Goal: Transaction & Acquisition: Book appointment/travel/reservation

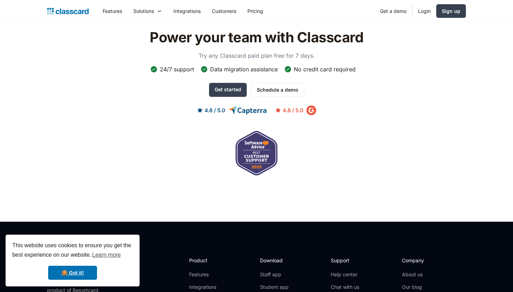
scroll to position [2325, 0]
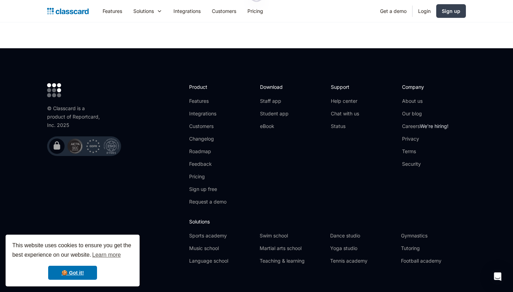
click at [87, 104] on div "© Classcard is a product of Reportcard, Inc. 2025" at bounding box center [75, 116] width 56 height 25
copy div "Reportcard"
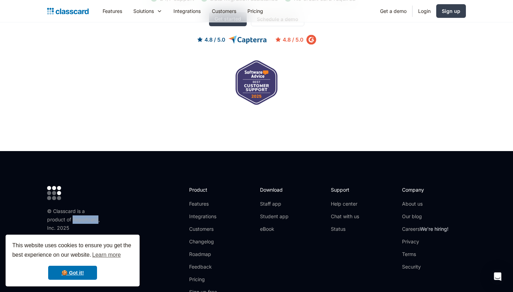
scroll to position [2219, 0]
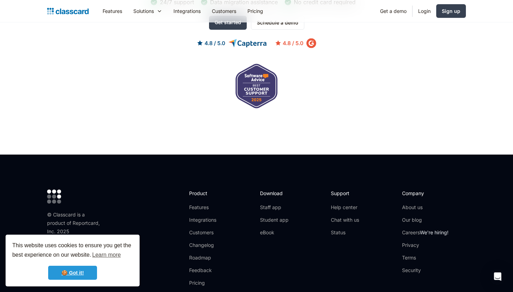
click at [76, 271] on link "🍪 Got it!" at bounding box center [72, 272] width 49 height 14
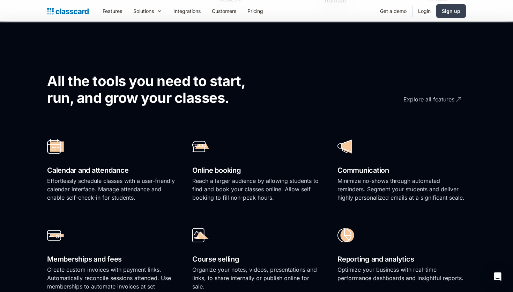
scroll to position [0, 0]
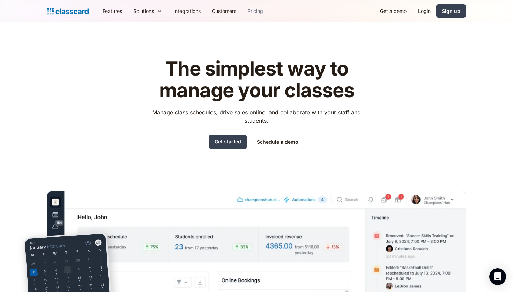
click at [258, 6] on link "Pricing" at bounding box center [255, 11] width 27 height 16
click at [279, 145] on link "Schedule a demo" at bounding box center [277, 141] width 53 height 14
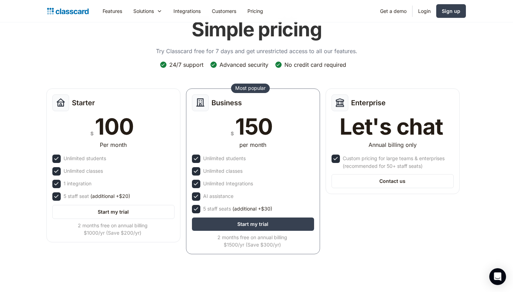
scroll to position [36, 0]
click at [37, 146] on header "Simple pricing Try Classcard free for 7 days and get unrestricted access to all…" at bounding box center [256, 140] width 513 height 309
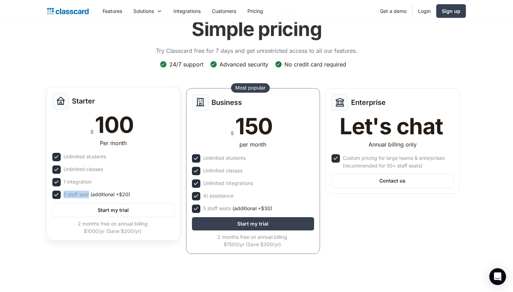
drag, startPoint x: 62, startPoint y: 194, endPoint x: 90, endPoint y: 196, distance: 27.6
click at [90, 196] on div "5 staff seat (additional +$20)" at bounding box center [113, 194] width 122 height 8
click at [90, 195] on div "5 staff seat (additional +$20)" at bounding box center [97, 194] width 67 height 8
drag, startPoint x: 94, startPoint y: 194, endPoint x: 130, endPoint y: 193, distance: 36.3
click at [130, 193] on span "(additional +$20)" at bounding box center [110, 194] width 40 height 8
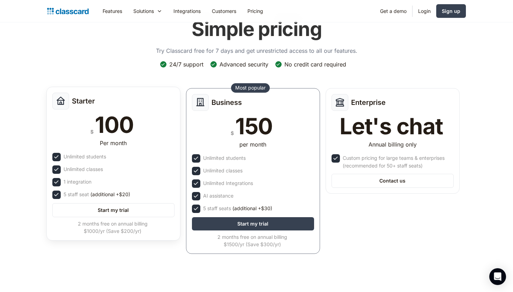
click at [134, 193] on div "5 staff seat (additional +$20)" at bounding box center [113, 194] width 122 height 8
drag, startPoint x: 131, startPoint y: 194, endPoint x: 92, endPoint y: 196, distance: 39.2
click at [92, 196] on div "5 staff seat (additional +$20)" at bounding box center [113, 194] width 122 height 8
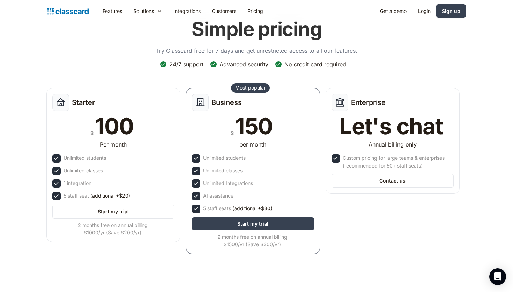
click at [169, 58] on div "Simple pricing Try Classcard free for 7 days and get unrestricted access to all…" at bounding box center [257, 35] width 202 height 50
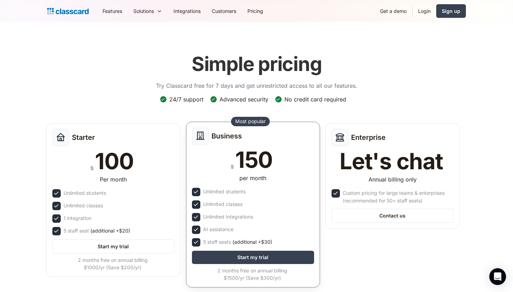
scroll to position [0, 0]
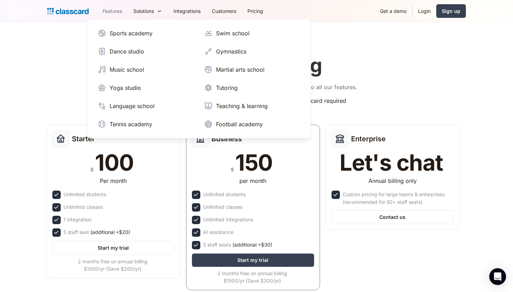
click at [116, 10] on link "Features" at bounding box center [112, 11] width 31 height 16
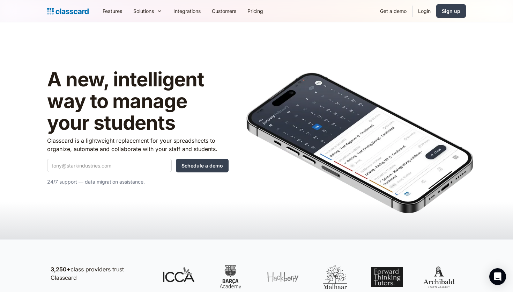
click at [78, 53] on div "A new, intelligent way to manage your students Classcard is a lightweight repla…" at bounding box center [256, 123] width 419 height 160
click at [260, 10] on link "Pricing" at bounding box center [255, 11] width 27 height 16
drag, startPoint x: 280, startPoint y: 123, endPoint x: 342, endPoint y: 118, distance: 61.7
drag, startPoint x: 342, startPoint y: 118, endPoint x: 368, endPoint y: 174, distance: 62.0
drag, startPoint x: 412, startPoint y: 203, endPoint x: 363, endPoint y: 161, distance: 64.2
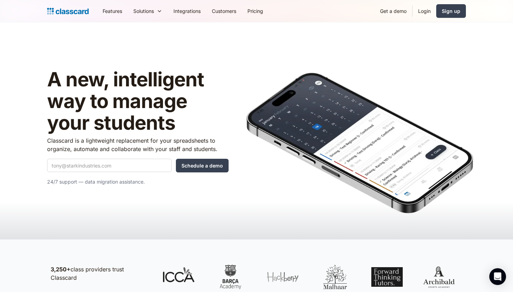
scroll to position [5, 0]
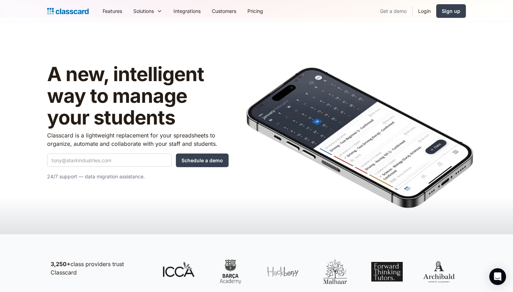
click at [395, 10] on link "Get a demo" at bounding box center [394, 11] width 38 height 16
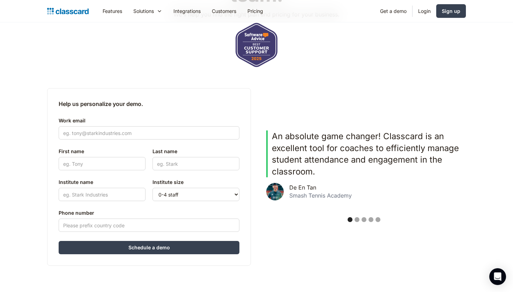
scroll to position [117, 0]
click at [356, 220] on div "Show slide 2 of 5" at bounding box center [357, 219] width 5 height 5
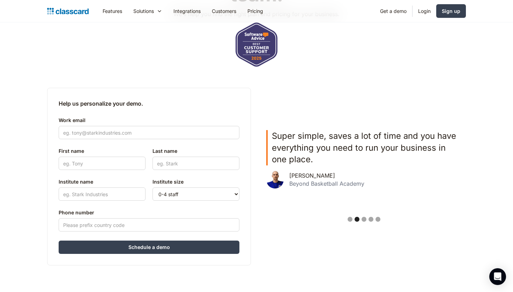
click at [362, 219] on div "Show slide 3 of 5" at bounding box center [364, 219] width 5 height 5
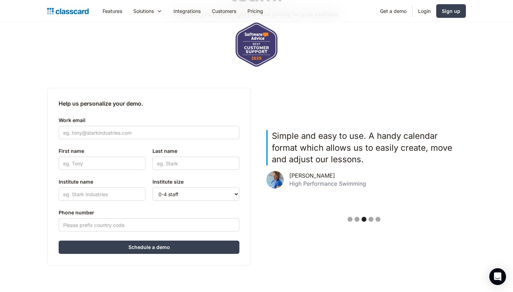
click at [373, 219] on div "Show slide 4 of 5" at bounding box center [371, 219] width 5 height 5
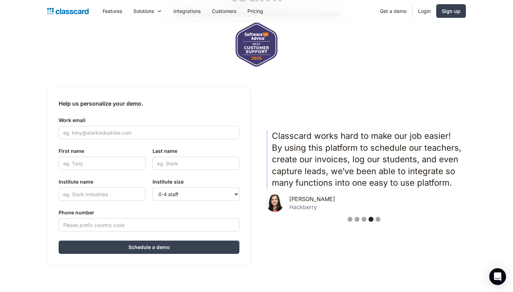
click at [380, 218] on div "Show slide 5 of 5" at bounding box center [378, 219] width 5 height 5
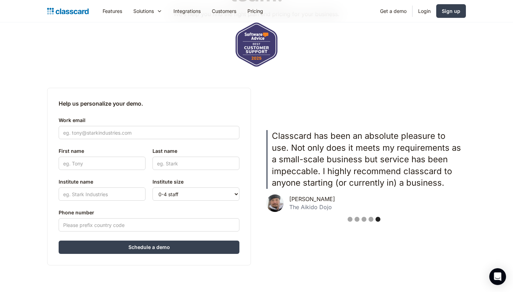
click at [364, 218] on div "Show slide 3 of 5" at bounding box center [364, 219] width 5 height 5
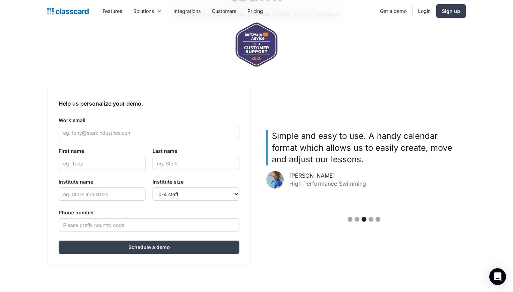
click at [350, 219] on div "Show slide 1 of 5" at bounding box center [350, 219] width 5 height 5
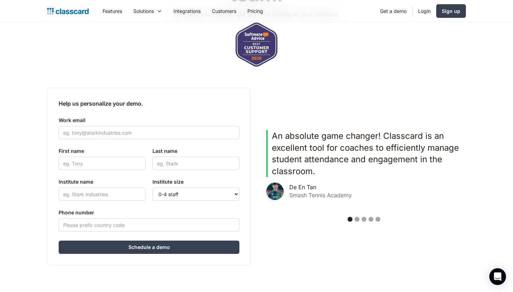
click at [378, 219] on div "Show slide 5 of 5" at bounding box center [378, 219] width 5 height 5
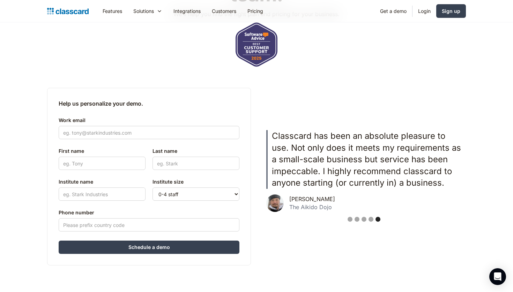
click at [364, 218] on div "Show slide 3 of 5" at bounding box center [364, 219] width 5 height 5
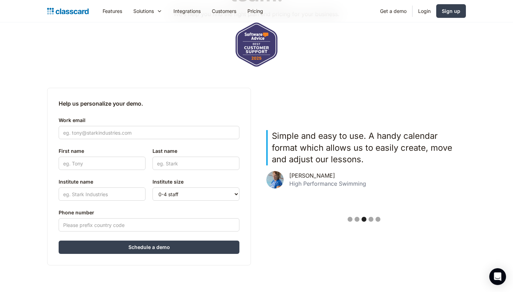
click at [372, 219] on div "Show slide 4 of 5" at bounding box center [371, 219] width 5 height 5
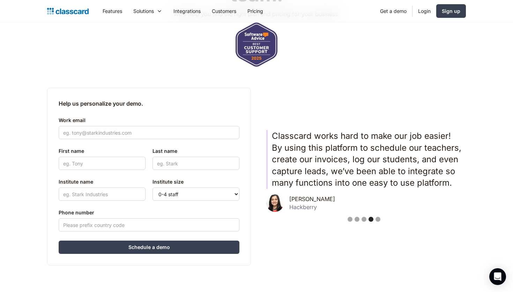
click at [355, 220] on div "Show slide 2 of 5" at bounding box center [357, 219] width 5 height 5
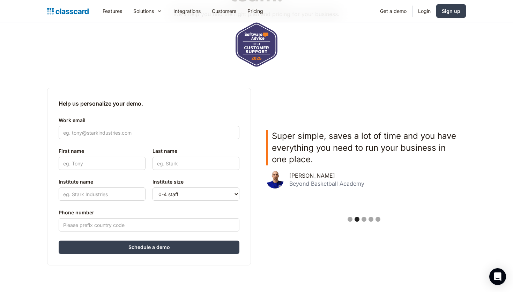
click at [364, 220] on div "Show slide 3 of 5" at bounding box center [364, 219] width 5 height 5
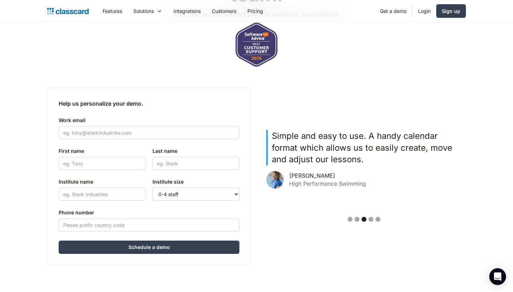
click at [348, 219] on div "Show slide 1 of 5" at bounding box center [350, 219] width 5 height 5
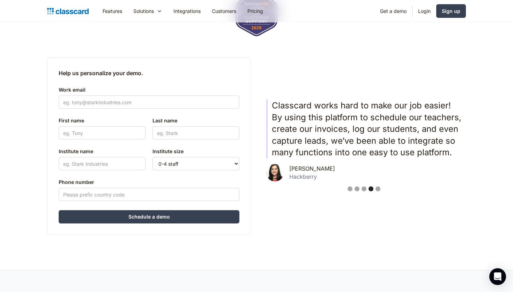
scroll to position [158, 0]
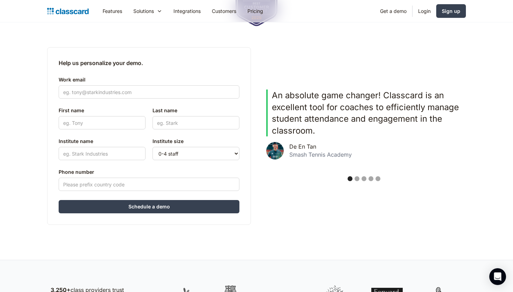
click at [364, 178] on div "Show slide 3 of 5" at bounding box center [364, 178] width 5 height 5
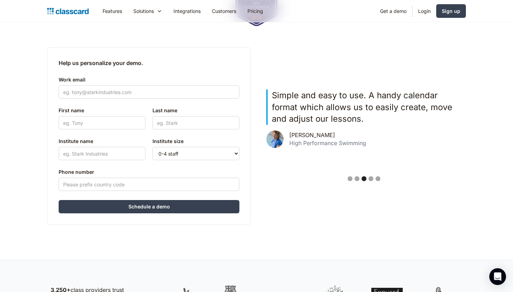
click at [378, 179] on div "Show slide 5 of 5" at bounding box center [378, 178] width 5 height 5
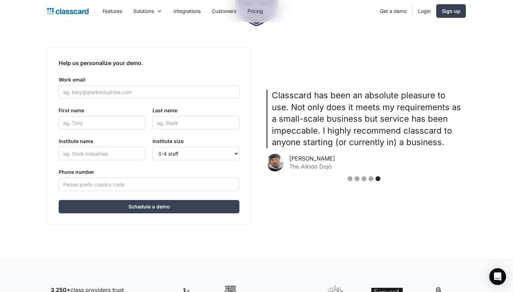
click at [371, 180] on div "Show slide 4 of 5" at bounding box center [371, 178] width 5 height 5
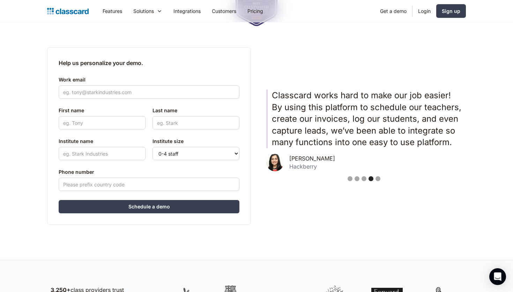
click at [355, 179] on div "Show slide 2 of 5" at bounding box center [357, 178] width 5 height 5
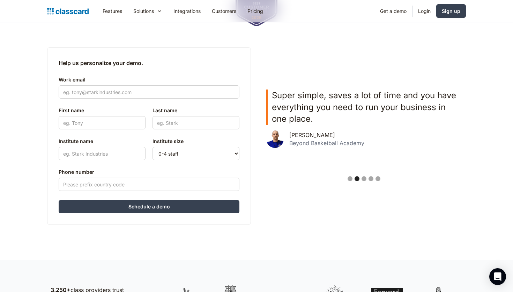
click at [364, 180] on div "Show slide 3 of 5" at bounding box center [364, 178] width 5 height 5
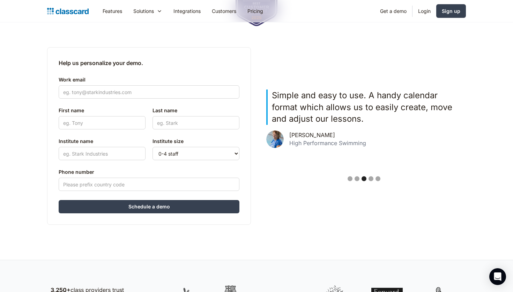
click at [349, 179] on div "Show slide 1 of 5" at bounding box center [350, 178] width 5 height 5
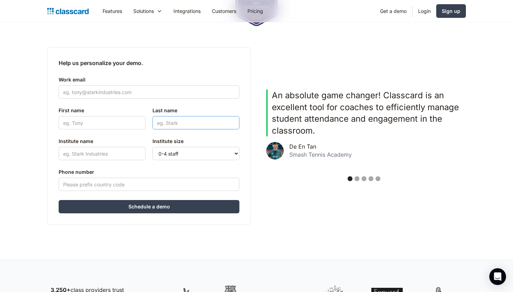
click at [190, 125] on input "Last name" at bounding box center [196, 122] width 87 height 13
click at [173, 152] on select "0-4 staff 5-10 staff 11-25 staff 26-50 staff 51-100 staff 101+ staff" at bounding box center [196, 153] width 87 height 13
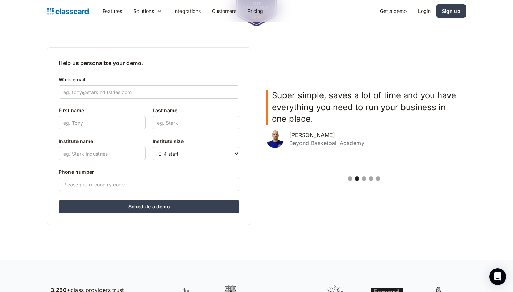
click at [363, 179] on div "Show slide 3 of 5" at bounding box center [364, 178] width 5 height 5
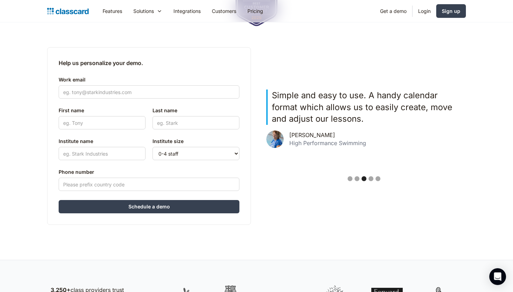
click at [350, 180] on div "Show slide 1 of 5" at bounding box center [350, 178] width 5 height 5
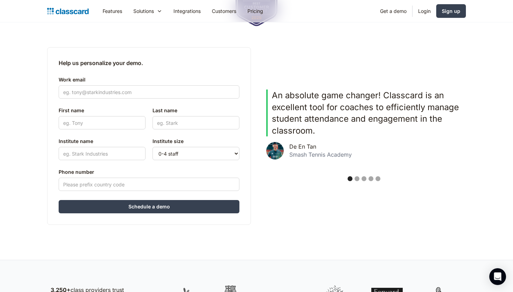
click at [363, 179] on div "Show slide 3 of 5" at bounding box center [364, 178] width 5 height 5
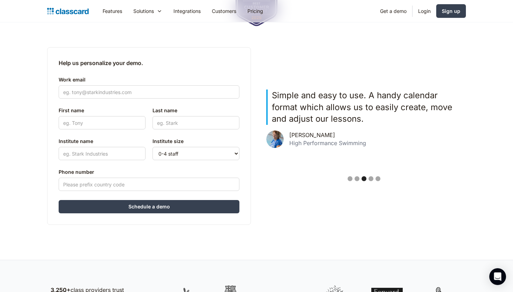
click at [377, 179] on div "Show slide 5 of 5" at bounding box center [378, 178] width 5 height 5
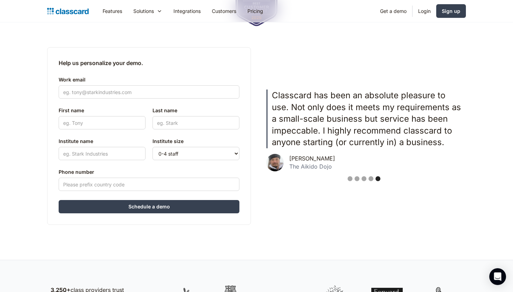
click at [371, 180] on div "Show slide 4 of 5" at bounding box center [371, 178] width 5 height 5
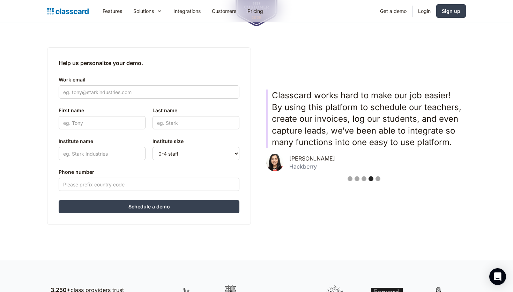
click at [358, 177] on div "Show slide 2 of 5" at bounding box center [357, 178] width 5 height 5
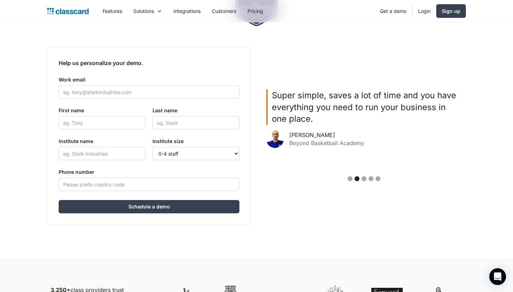
click at [348, 178] on div "Show slide 1 of 5" at bounding box center [350, 178] width 5 height 5
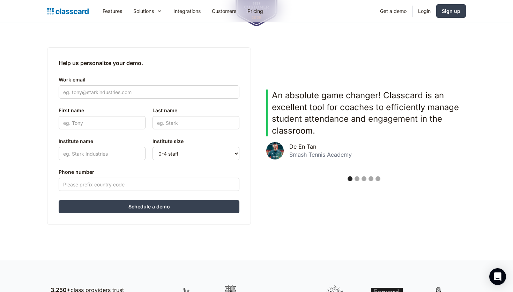
click at [363, 178] on div "Show slide 3 of 5" at bounding box center [364, 178] width 5 height 5
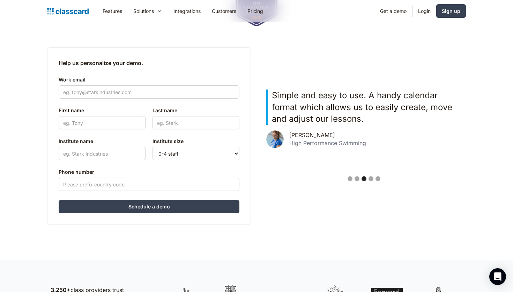
click at [380, 179] on div "Show slide 5 of 5" at bounding box center [378, 178] width 5 height 5
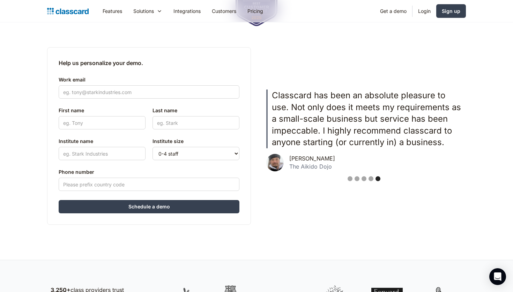
click at [358, 179] on div "Show slide 2 of 5" at bounding box center [357, 178] width 5 height 5
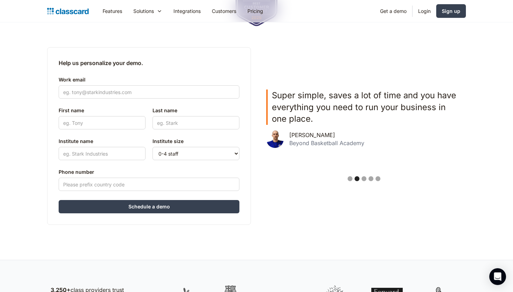
click at [371, 179] on div "Show slide 4 of 5" at bounding box center [371, 178] width 5 height 5
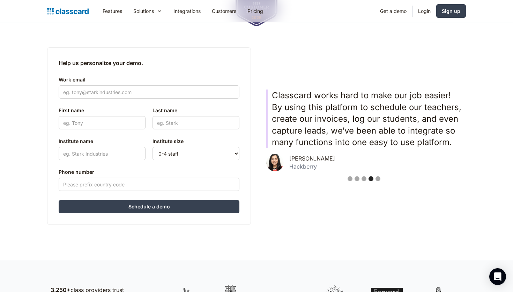
click at [351, 179] on div "Show slide 1 of 5" at bounding box center [350, 178] width 5 height 5
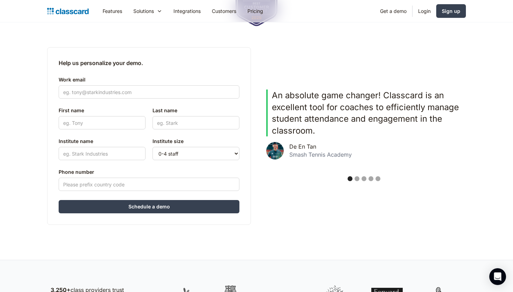
click at [364, 179] on div "Show slide 3 of 5" at bounding box center [364, 178] width 5 height 5
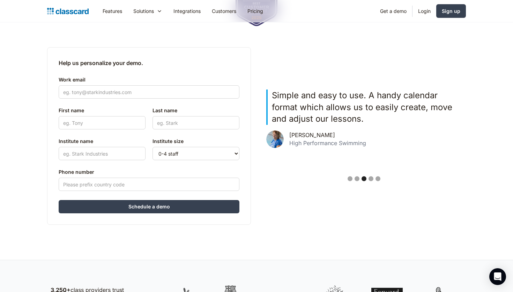
click at [356, 178] on div "Show slide 2 of 5" at bounding box center [357, 178] width 5 height 5
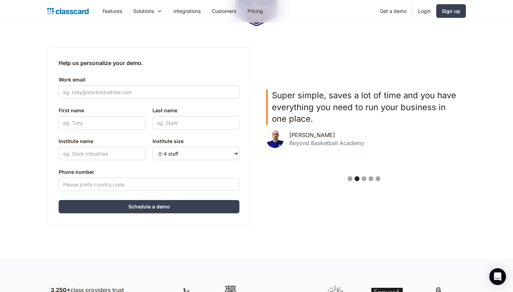
click at [370, 178] on div "Show slide 4 of 5" at bounding box center [371, 178] width 5 height 5
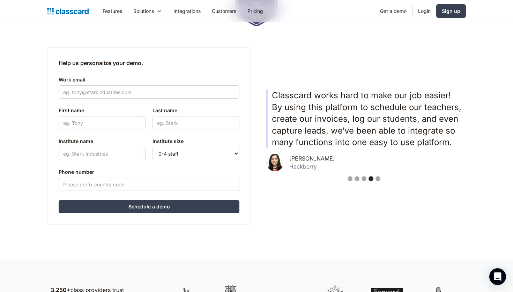
click at [364, 177] on div "Show slide 3 of 5" at bounding box center [364, 178] width 5 height 5
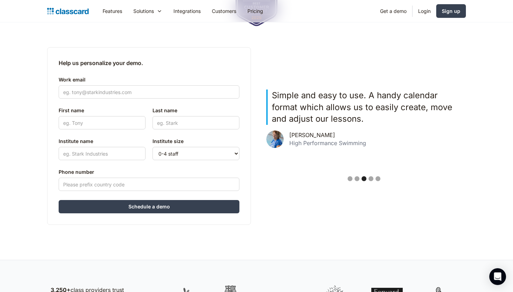
click at [377, 177] on div "Show slide 5 of 5" at bounding box center [378, 178] width 5 height 5
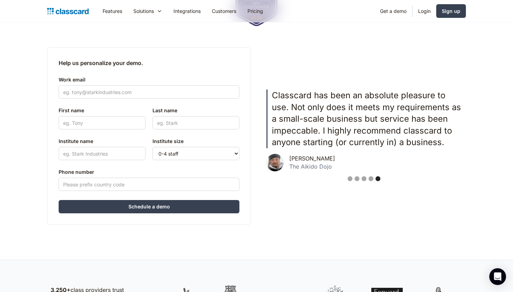
scroll to position [155, 0]
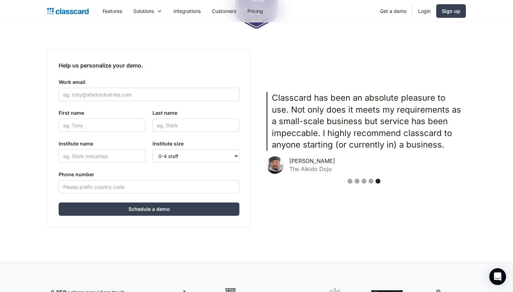
click at [336, 132] on p "Classcard has been an absolute pleasure to use. Not only does it meets my requi…" at bounding box center [367, 121] width 190 height 59
click at [370, 182] on div "Show slide 4 of 5" at bounding box center [371, 180] width 5 height 5
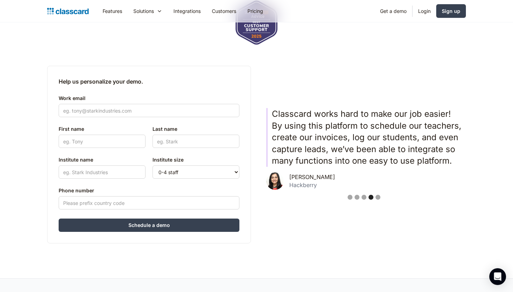
scroll to position [137, 0]
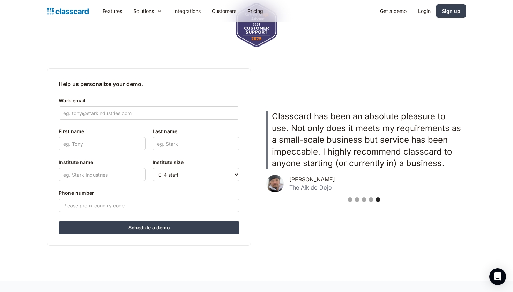
click at [273, 115] on p "Classcard has been an absolute pleasure to use. Not only does it meets my requi…" at bounding box center [367, 139] width 190 height 59
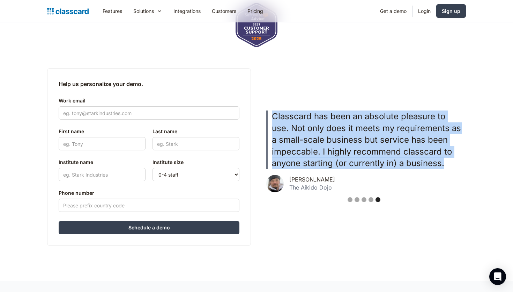
click at [273, 115] on p "Classcard has been an absolute pleasure to use. Not only does it meets my requi…" at bounding box center [367, 139] width 190 height 59
click at [275, 115] on p "Classcard has been an absolute pleasure to use. Not only does it meets my requi…" at bounding box center [367, 139] width 190 height 59
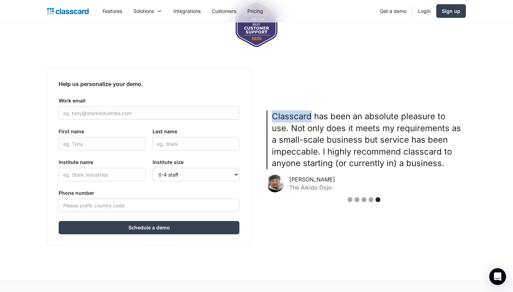
click at [275, 115] on p "Classcard has been an absolute pleasure to use. Not only does it meets my requi…" at bounding box center [367, 139] width 190 height 59
click at [275, 114] on p "Classcard has been an absolute pleasure to use. Not only does it meets my requi…" at bounding box center [367, 139] width 190 height 59
click at [159, 112] on input "Work email" at bounding box center [149, 112] width 181 height 13
click at [177, 112] on input "Work email" at bounding box center [149, 112] width 181 height 13
click at [202, 118] on input "Work email" at bounding box center [149, 112] width 181 height 13
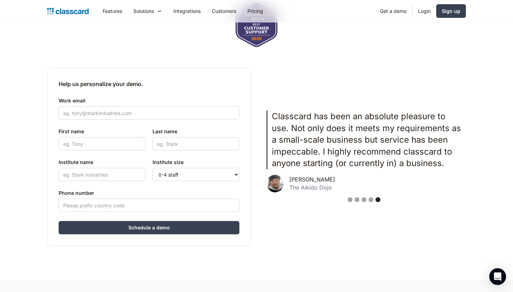
click at [234, 82] on h2 "Help us personalize your demo." at bounding box center [149, 84] width 181 height 8
click at [213, 115] on input "Work email" at bounding box center [149, 112] width 181 height 13
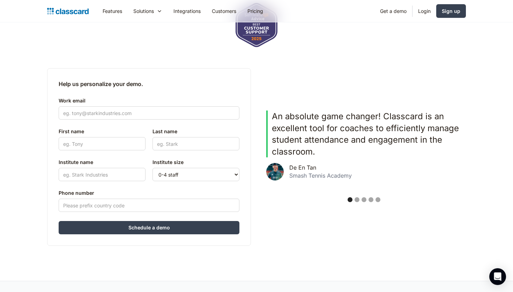
click at [225, 91] on div "Help us personalize your demo. Work email First name Last name Institute name P…" at bounding box center [149, 156] width 204 height 177
click at [361, 199] on div "carousel" at bounding box center [364, 201] width 204 height 14
click at [363, 199] on div "Show slide 3 of 5" at bounding box center [364, 199] width 5 height 5
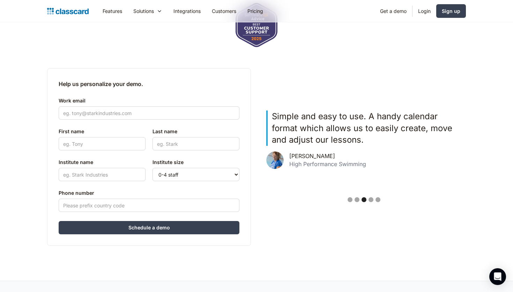
click at [378, 200] on div "Show slide 5 of 5" at bounding box center [378, 199] width 5 height 5
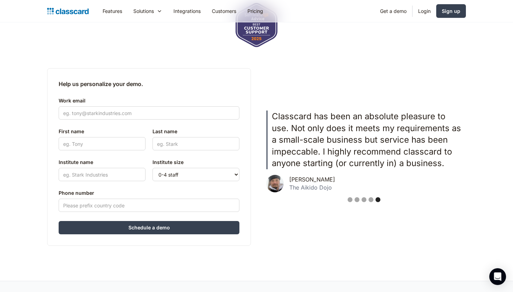
click at [364, 200] on div "Show slide 3 of 5" at bounding box center [364, 199] width 5 height 5
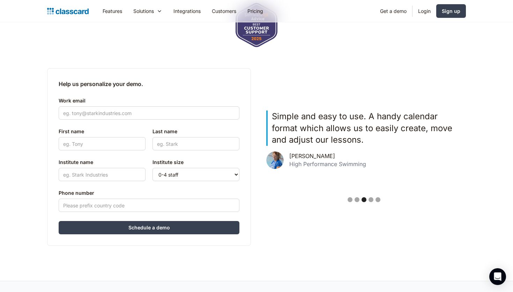
click at [351, 200] on div "Show slide 1 of 5" at bounding box center [350, 199] width 5 height 5
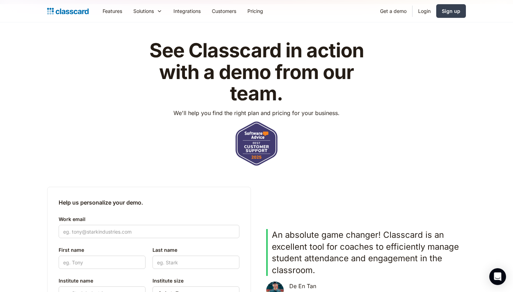
scroll to position [16, 0]
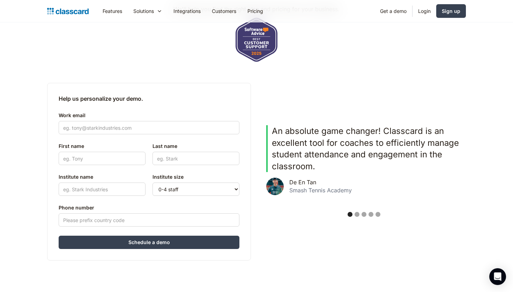
scroll to position [121, 0]
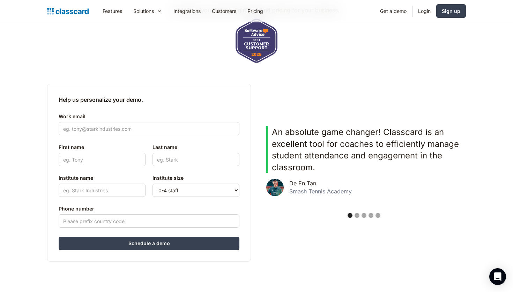
click at [363, 216] on div "Show slide 3 of 5" at bounding box center [364, 215] width 5 height 5
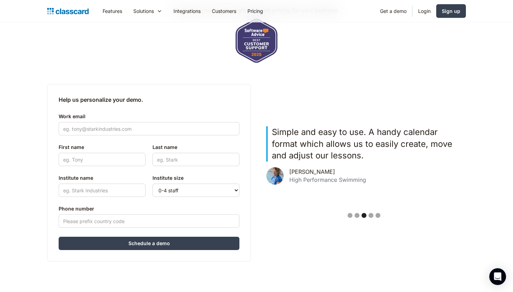
click at [381, 216] on div "carousel" at bounding box center [364, 216] width 204 height 14
click at [380, 216] on div "Show slide 5 of 5" at bounding box center [378, 215] width 5 height 5
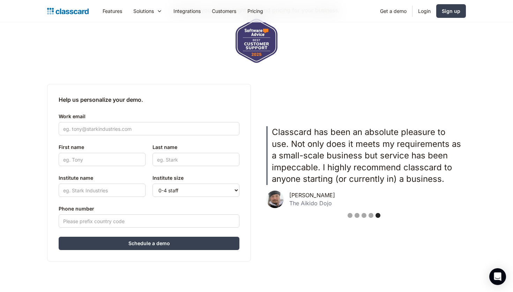
click at [373, 216] on div "Show slide 4 of 5" at bounding box center [371, 215] width 5 height 5
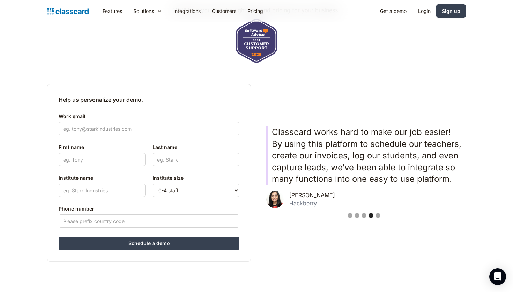
click at [357, 214] on div "Show slide 2 of 5" at bounding box center [357, 215] width 5 height 5
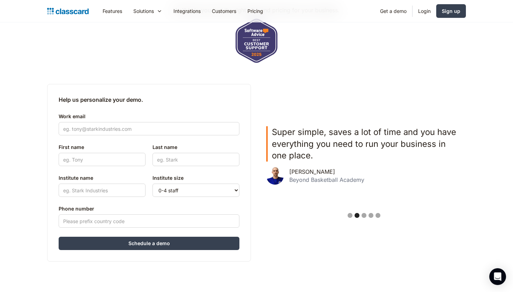
click at [364, 216] on div "Show slide 3 of 5" at bounding box center [364, 215] width 5 height 5
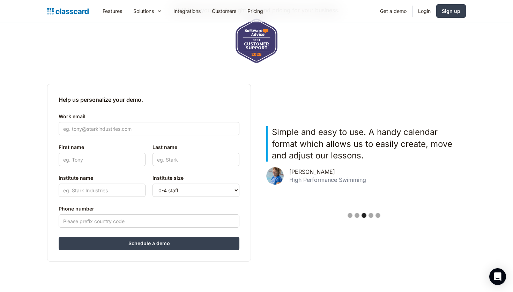
click at [380, 217] on div "carousel" at bounding box center [364, 216] width 204 height 14
click at [379, 216] on div "Show slide 5 of 5" at bounding box center [378, 215] width 5 height 5
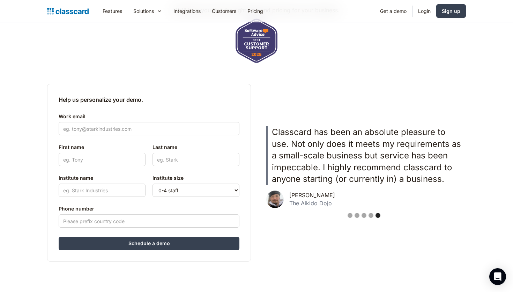
click at [370, 216] on div "Show slide 4 of 5" at bounding box center [371, 215] width 5 height 5
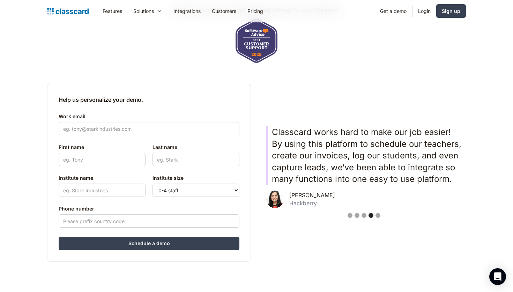
click at [358, 216] on div "Show slide 2 of 5" at bounding box center [357, 215] width 5 height 5
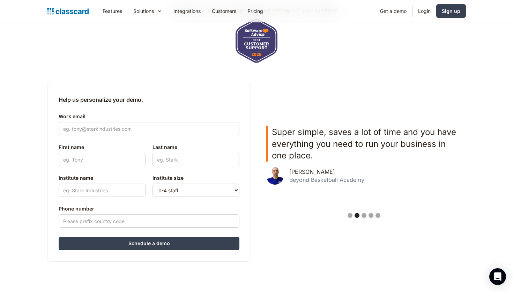
click at [363, 215] on div "Show slide 3 of 5" at bounding box center [364, 215] width 5 height 5
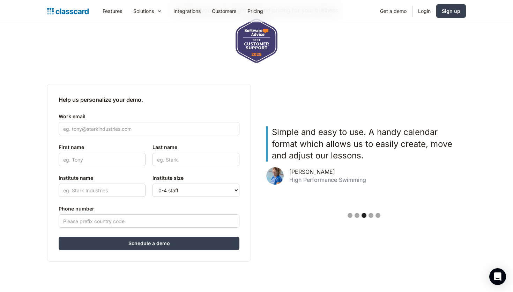
click at [376, 214] on div "Show slide 5 of 5" at bounding box center [378, 215] width 5 height 5
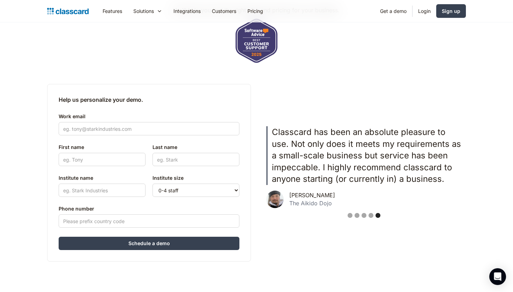
click at [372, 214] on div "Show slide 4 of 5" at bounding box center [371, 215] width 5 height 5
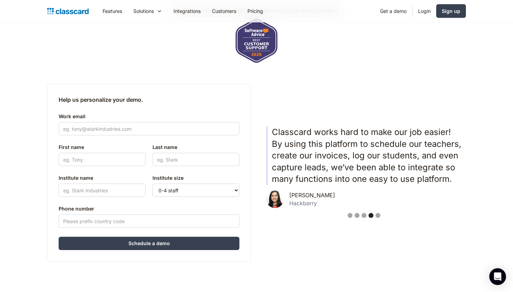
click at [357, 214] on div "Show slide 2 of 5" at bounding box center [357, 215] width 5 height 5
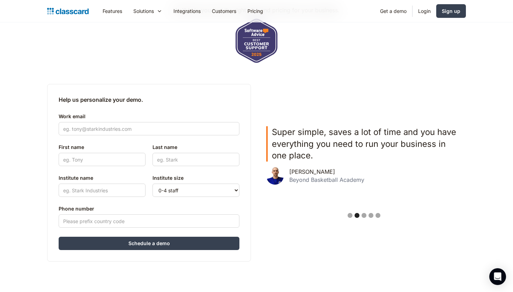
click at [364, 214] on div "Show slide 3 of 5" at bounding box center [364, 215] width 5 height 5
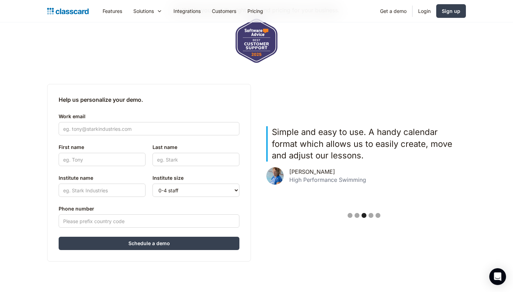
click at [378, 213] on div "Show slide 5 of 5" at bounding box center [378, 215] width 5 height 5
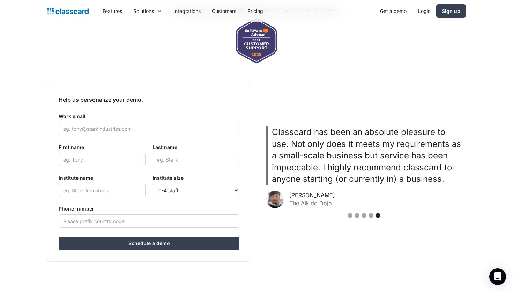
click at [372, 217] on div "Show slide 4 of 5" at bounding box center [371, 215] width 5 height 5
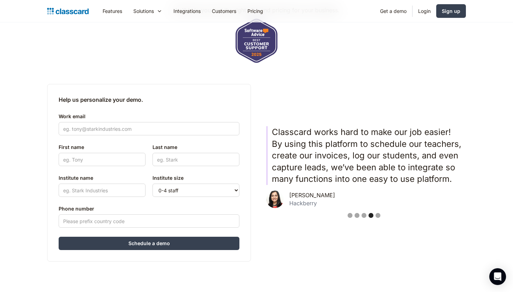
click at [358, 214] on div "Show slide 2 of 5" at bounding box center [357, 215] width 5 height 5
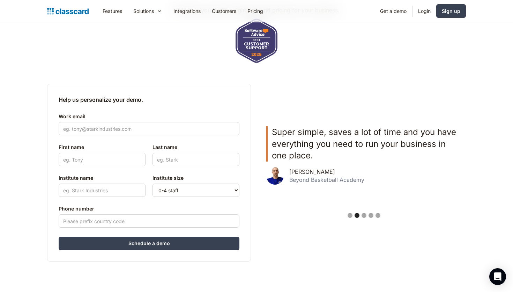
click at [367, 213] on div "carousel" at bounding box center [364, 216] width 204 height 14
click at [364, 213] on div "Show slide 3 of 5" at bounding box center [364, 215] width 5 height 5
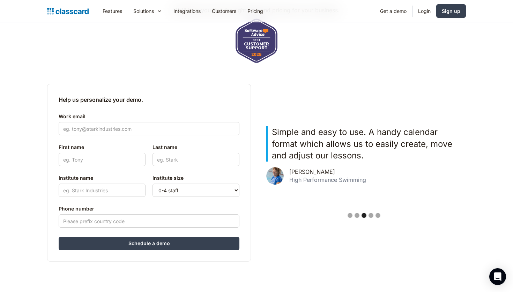
click at [378, 217] on div "Show slide 5 of 5" at bounding box center [378, 215] width 5 height 5
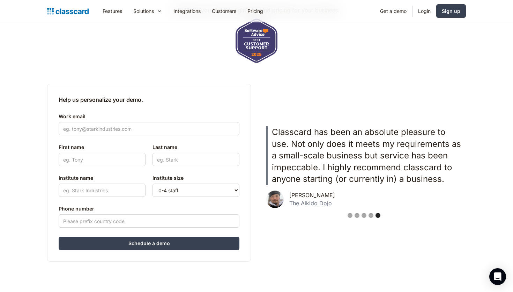
click at [370, 215] on div "Show slide 4 of 5" at bounding box center [371, 215] width 5 height 5
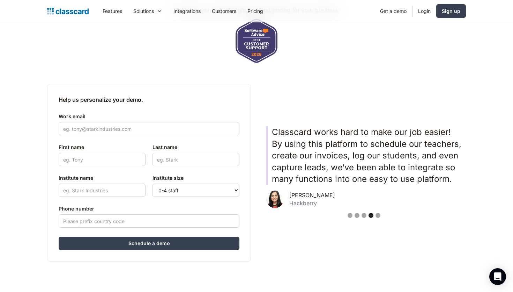
click at [356, 215] on div "Show slide 2 of 5" at bounding box center [357, 215] width 5 height 5
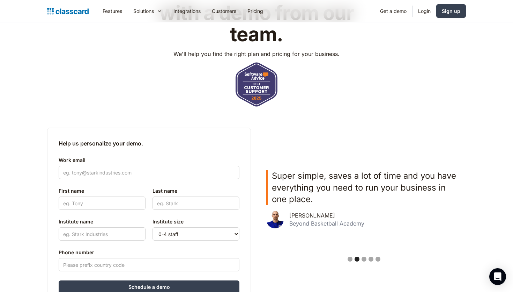
scroll to position [0, 0]
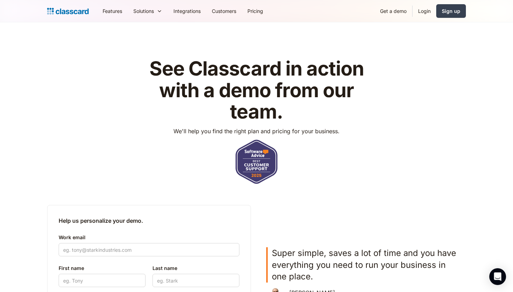
click at [77, 13] on img "home" at bounding box center [68, 11] width 42 height 10
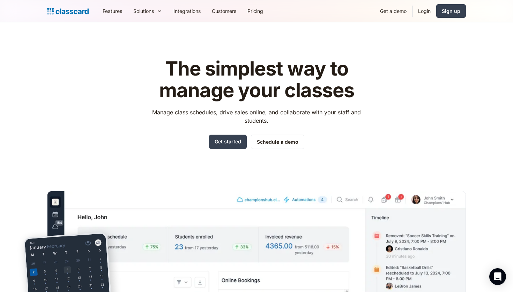
click at [361, 154] on div "The simplest way to manage your classes Manage class schedules, drive sales onl…" at bounding box center [256, 211] width 419 height 329
